Goal: Task Accomplishment & Management: Use online tool/utility

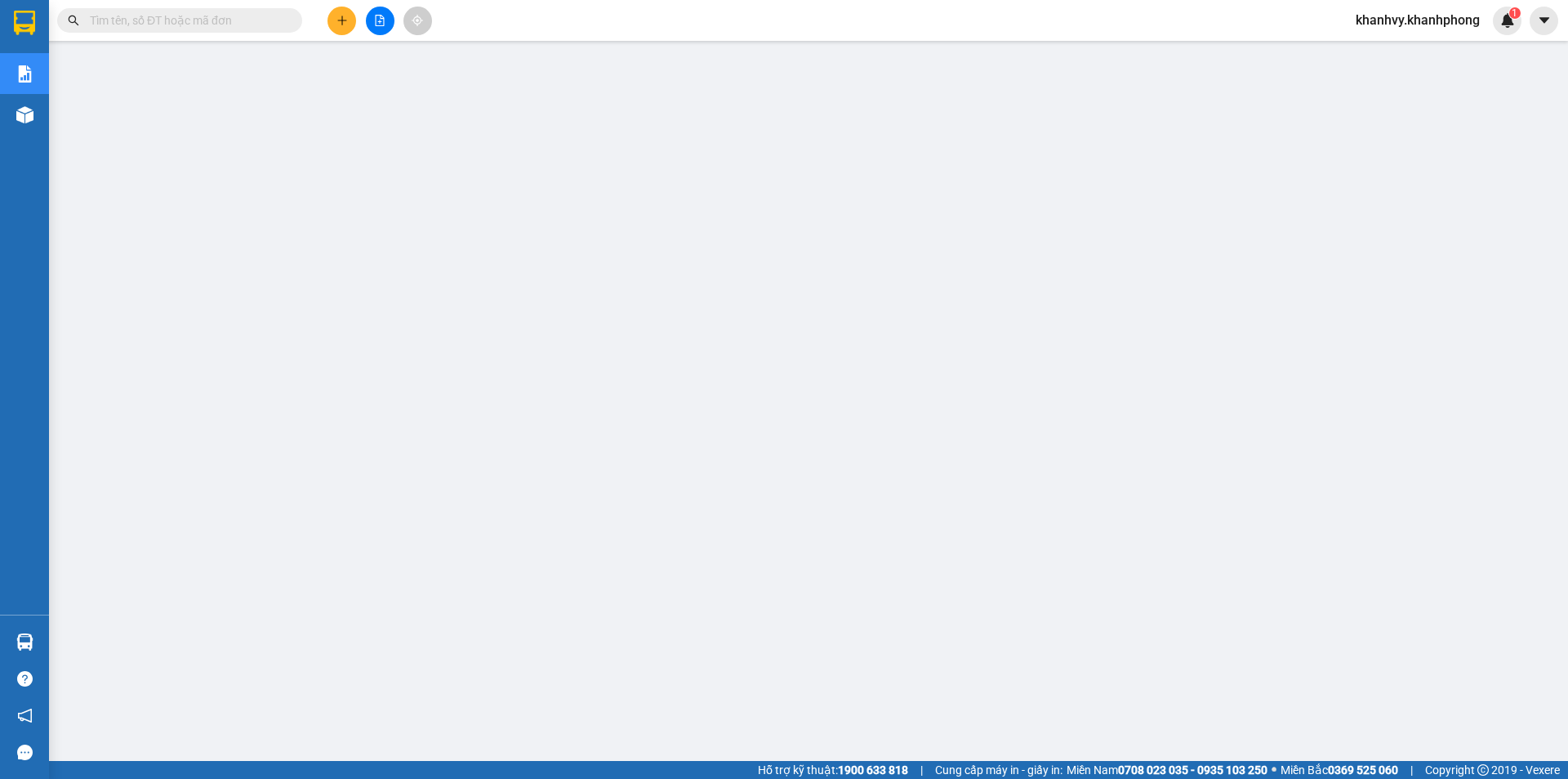
click at [337, 22] on icon "plus" at bounding box center [343, 20] width 12 height 12
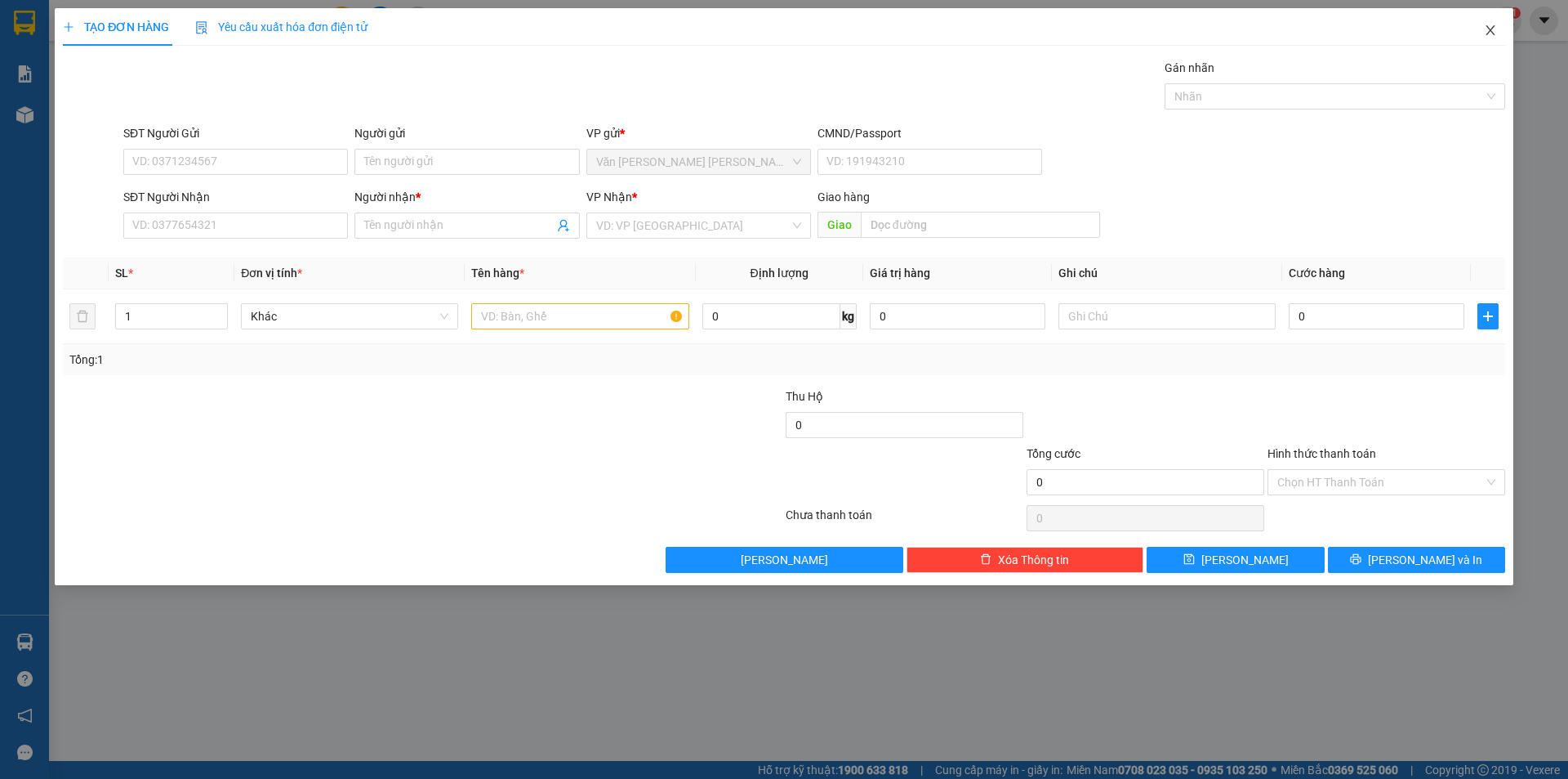
click at [1485, 33] on icon "close" at bounding box center [1489, 29] width 13 height 13
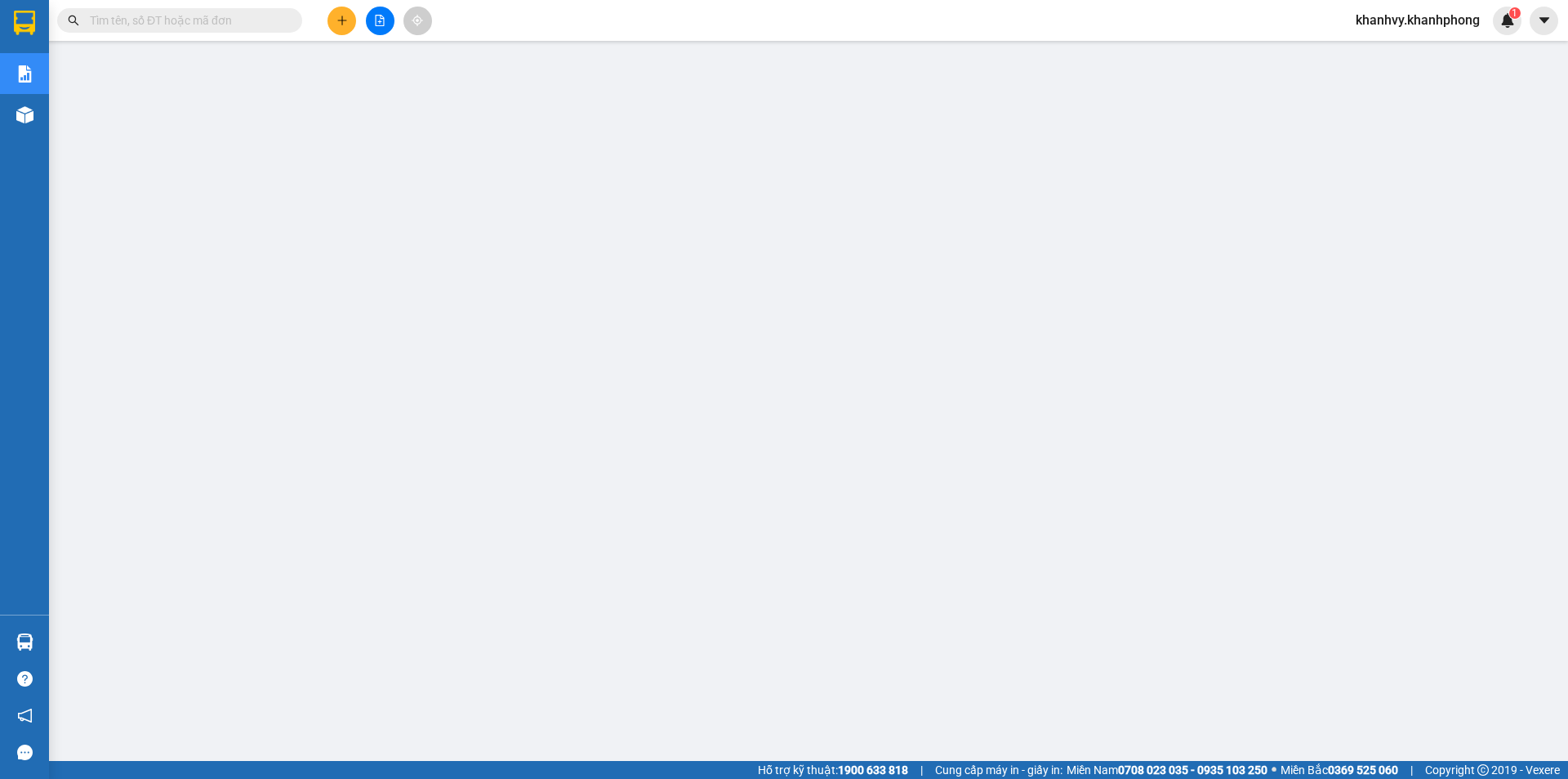
click at [234, 22] on input "text" at bounding box center [186, 20] width 193 height 18
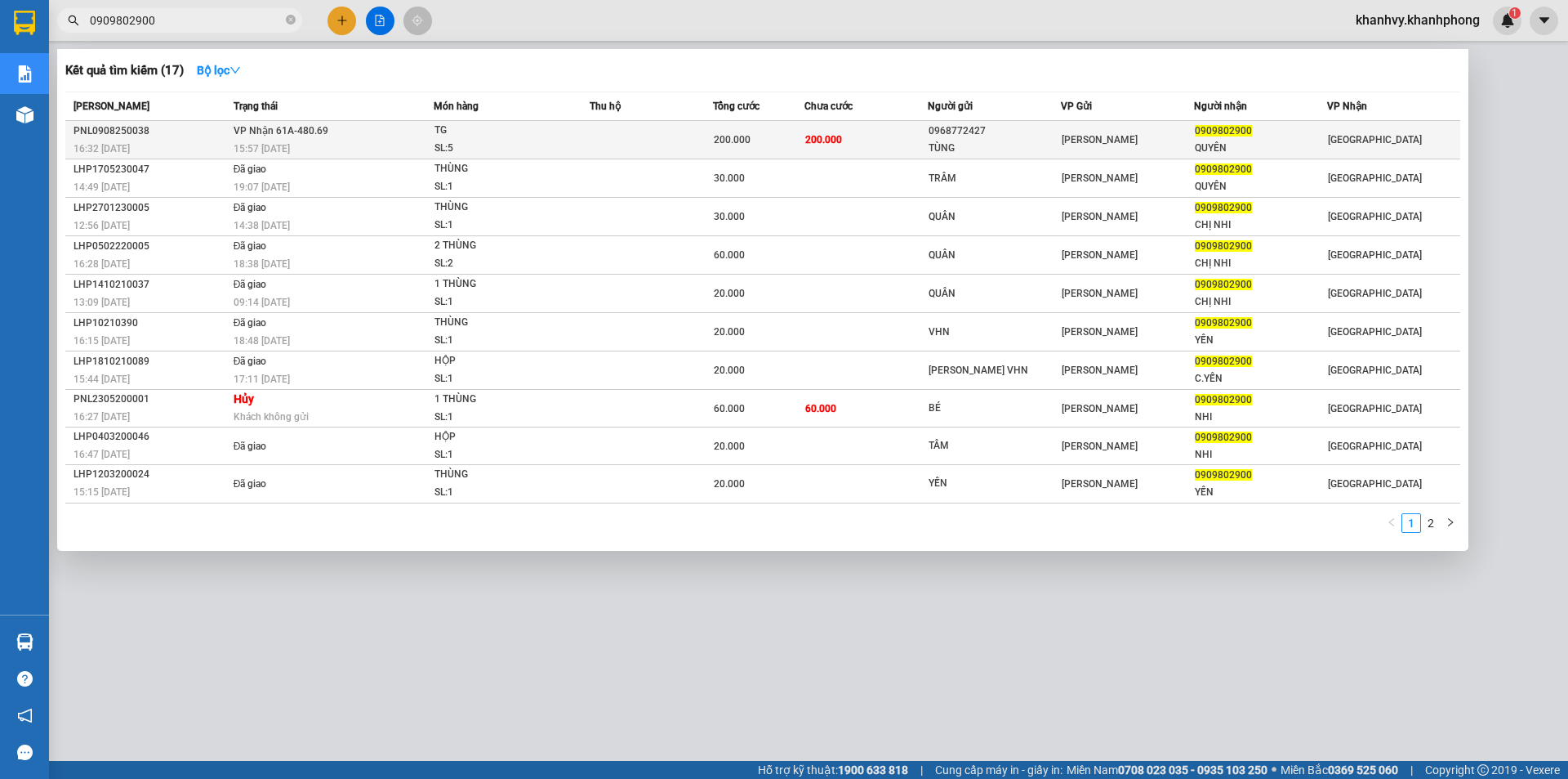
type input "0909802900"
click at [341, 139] on td "VP Nhận 61A-480.69 15:57 - 10/08" at bounding box center [332, 139] width 205 height 38
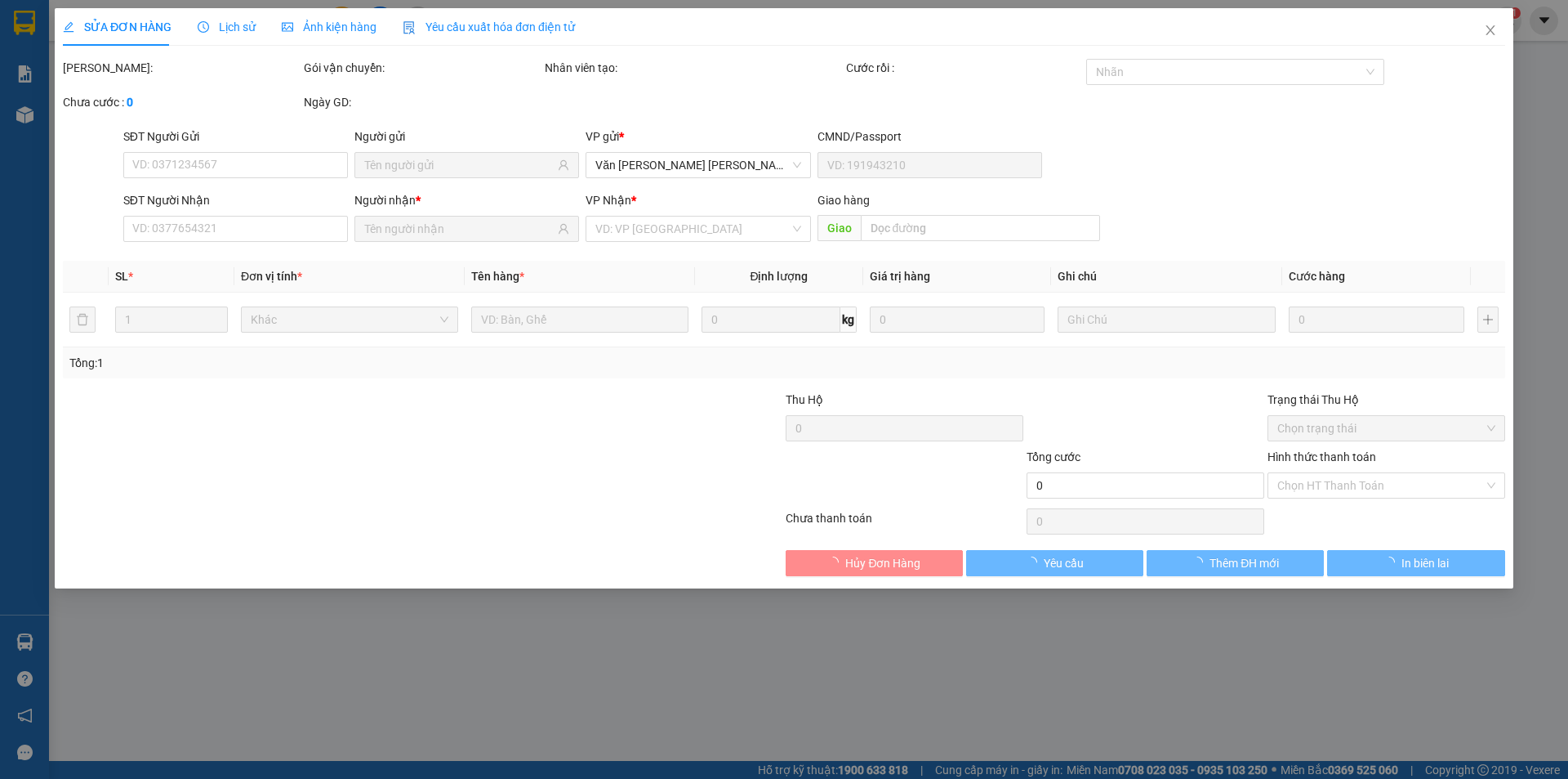
type input "0968772427"
type input "TÙNG"
type input "0909802900"
type input "QUYÊN"
type input "200.000"
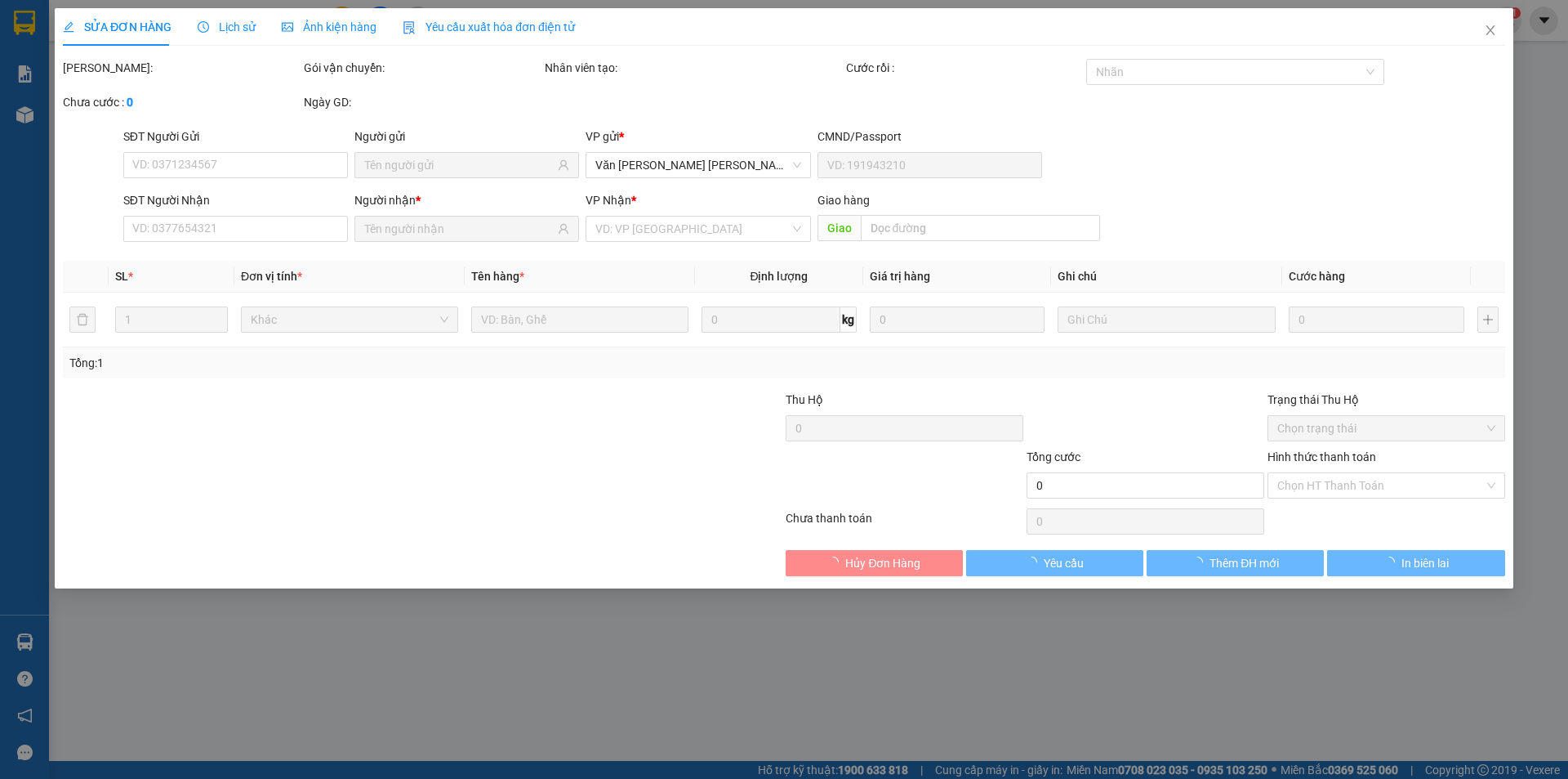
type input "200.000"
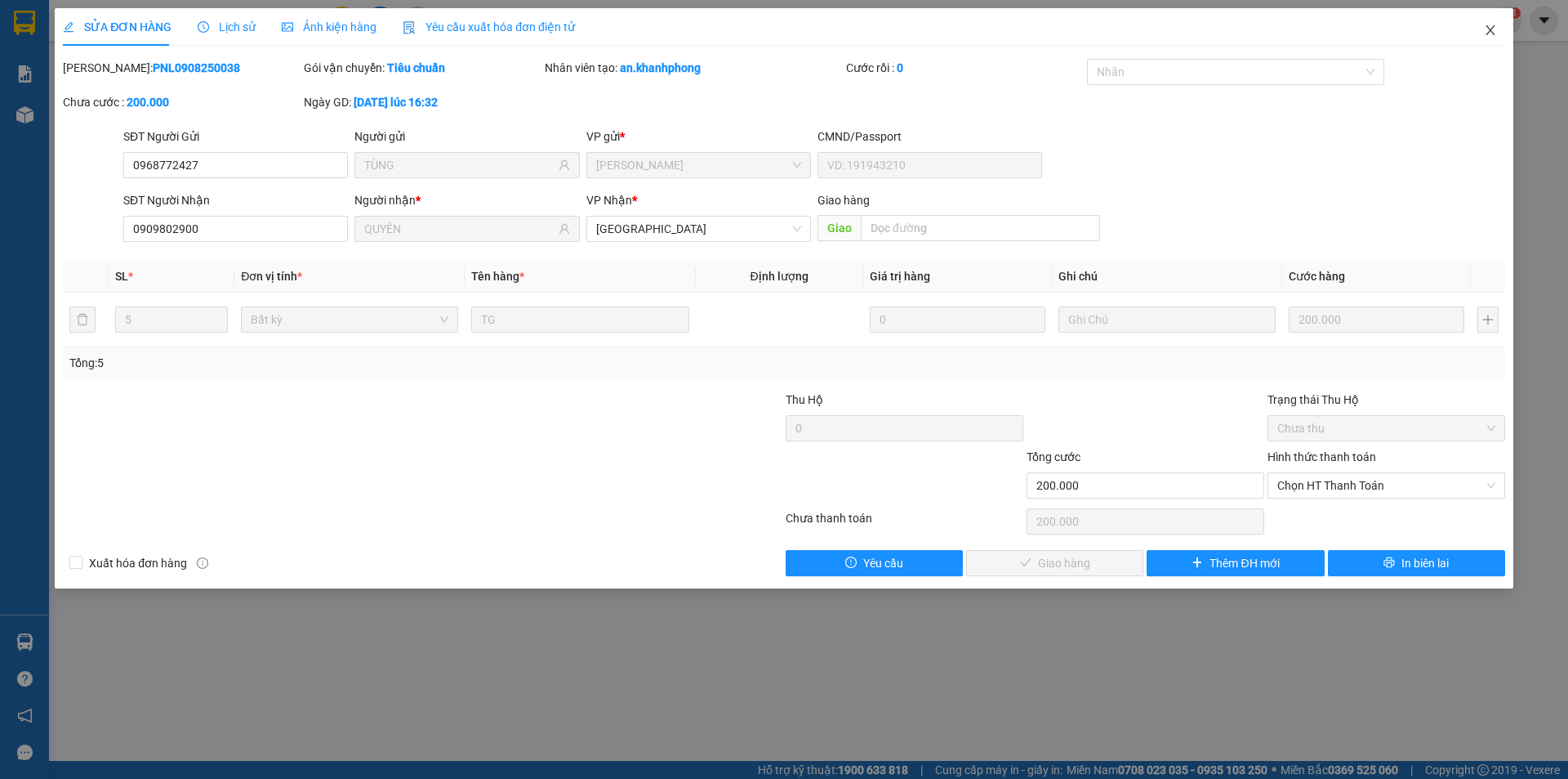
click at [1488, 38] on span "Close" at bounding box center [1490, 30] width 46 height 46
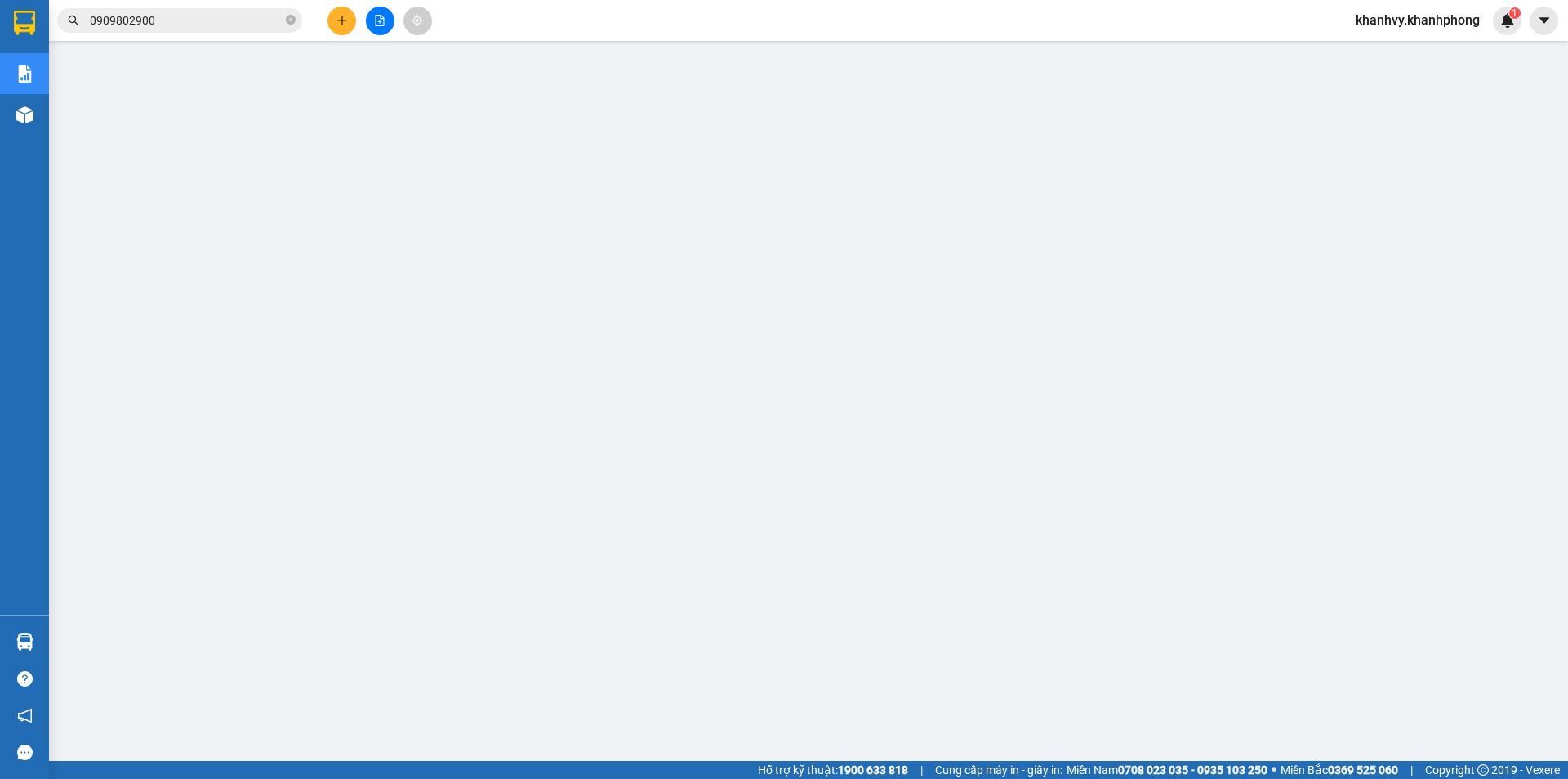
click at [227, 20] on input "0909802900" at bounding box center [186, 20] width 193 height 18
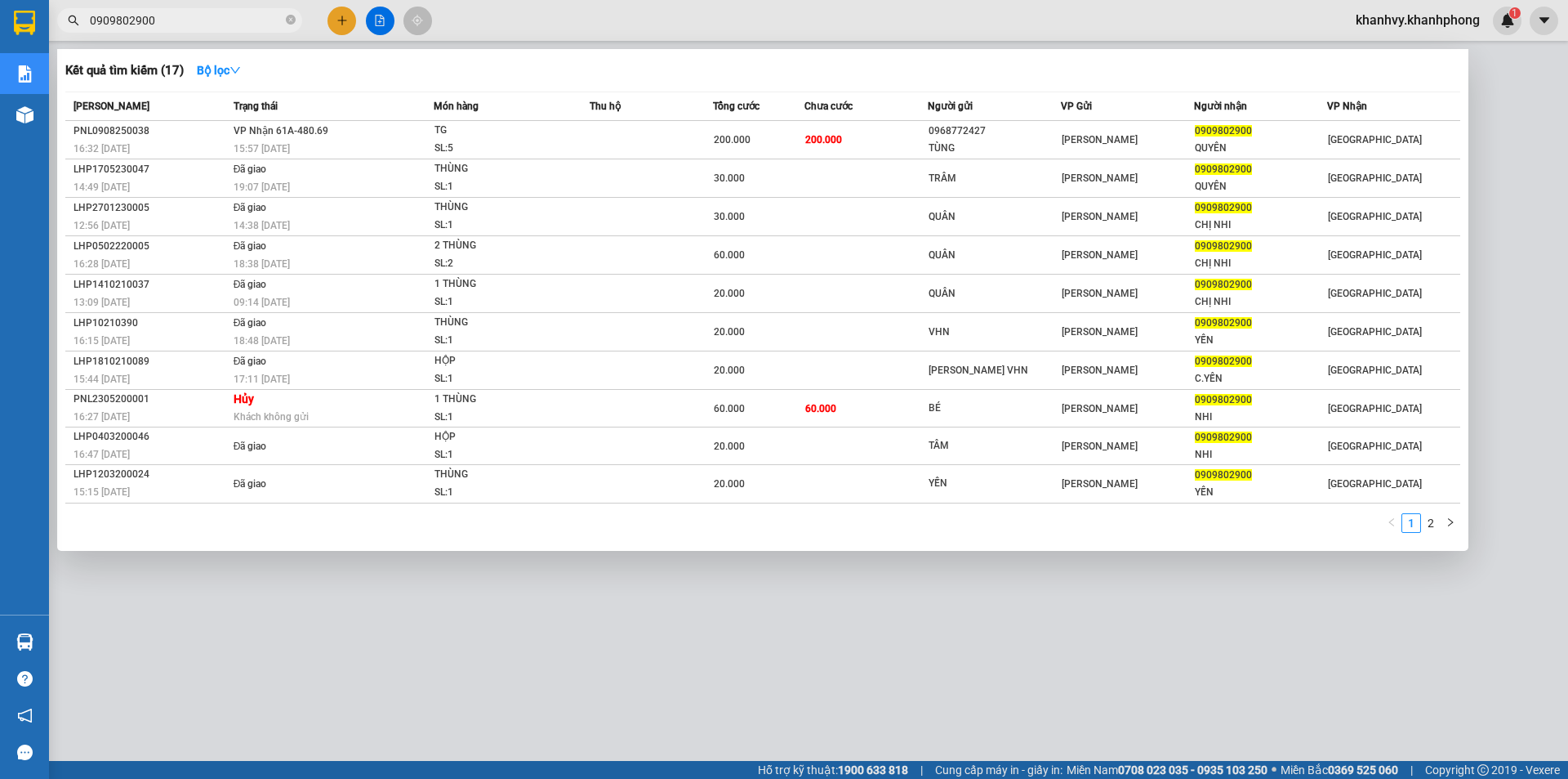
click at [1417, 30] on div at bounding box center [784, 390] width 1568 height 779
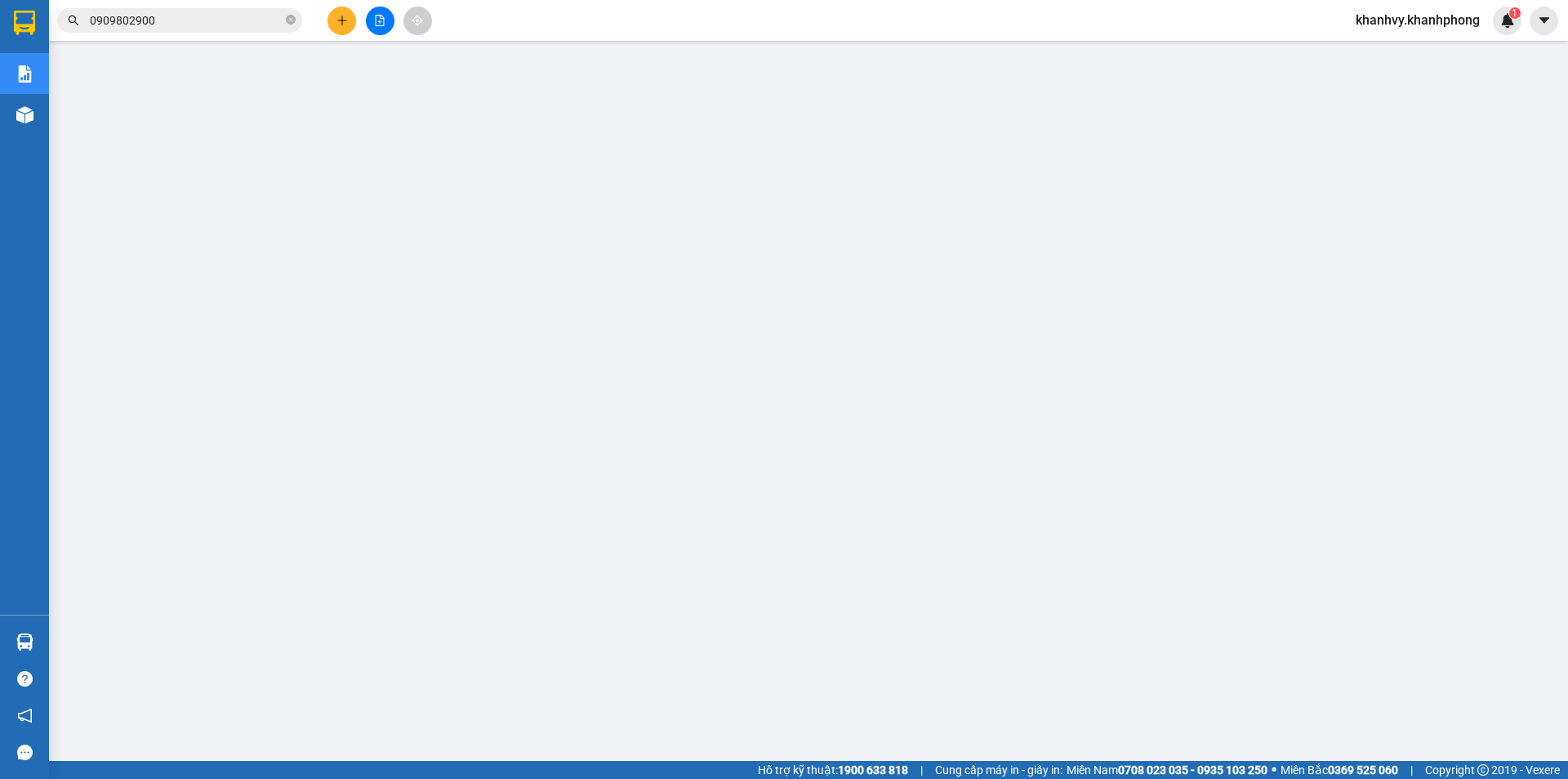
click at [1381, 20] on span "khanhvy.khanhphong" at bounding box center [1417, 19] width 150 height 20
click at [1376, 52] on span "Đăng xuất" at bounding box center [1424, 51] width 118 height 18
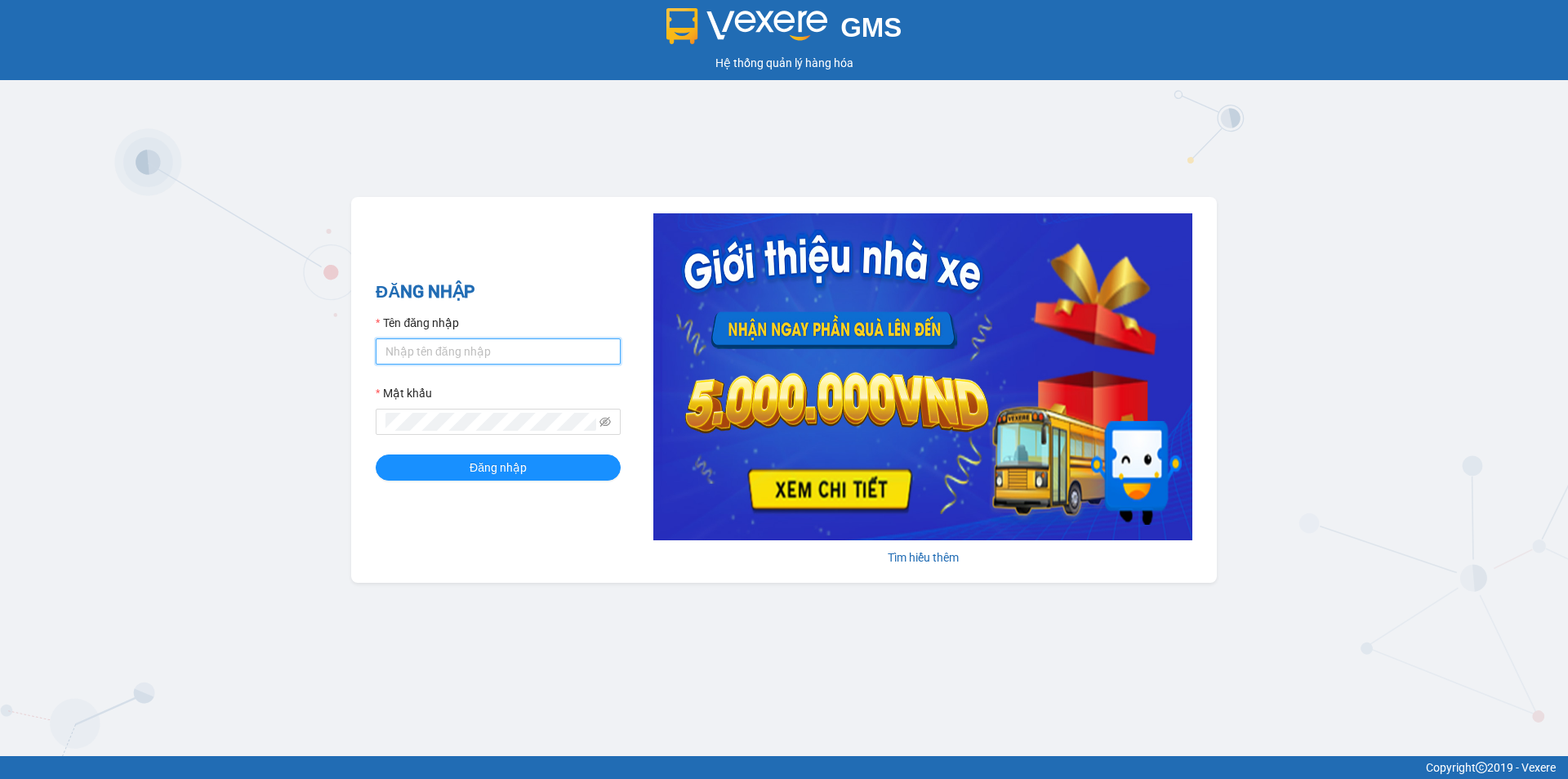
click at [454, 361] on input "Tên đăng nhập" at bounding box center [498, 351] width 245 height 26
type input "loannt.khanhphong"
click at [376, 454] on button "Đăng nhập" at bounding box center [498, 466] width 245 height 26
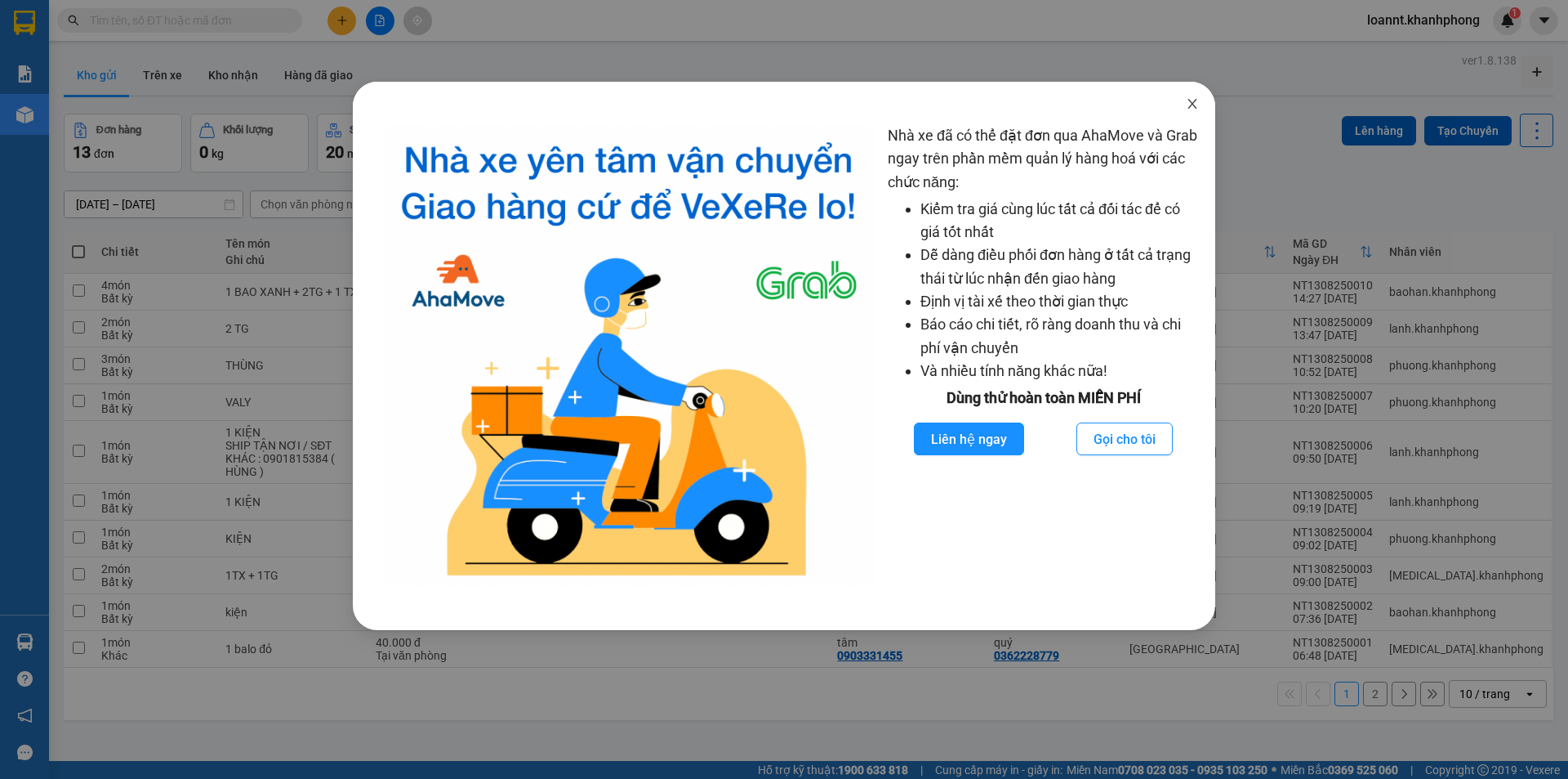
click at [1190, 111] on span "Close" at bounding box center [1191, 104] width 46 height 46
